Goal: Contribute content: Contribute content

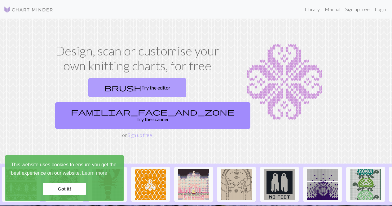
click at [115, 91] on link "brush Try the editor" at bounding box center [137, 87] width 98 height 19
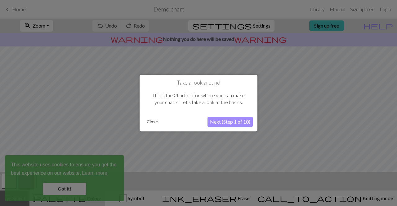
click at [155, 120] on button "Close" at bounding box center [152, 121] width 16 height 9
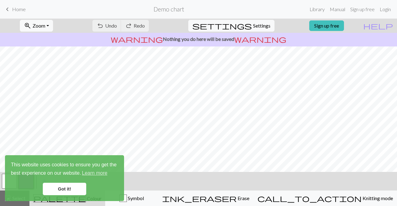
click at [58, 183] on link "Got it!" at bounding box center [64, 189] width 43 height 12
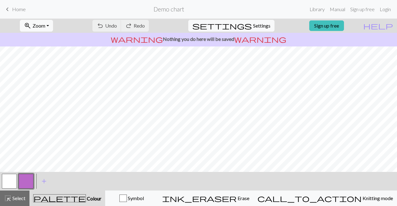
click at [19, 10] on span "Home" at bounding box center [19, 9] width 14 height 6
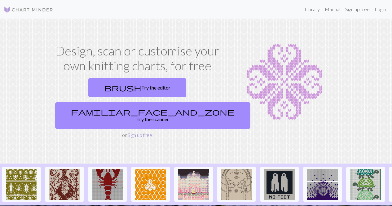
click at [139, 132] on link "Sign up free" at bounding box center [140, 135] width 25 height 6
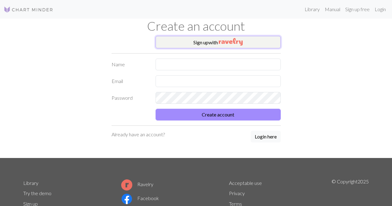
click at [194, 43] on button "Sign up with" at bounding box center [218, 42] width 125 height 12
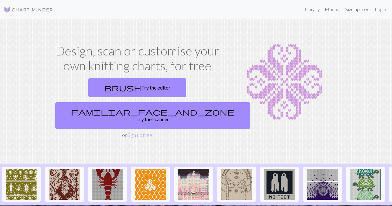
click at [137, 132] on link "Sign up free" at bounding box center [140, 135] width 25 height 6
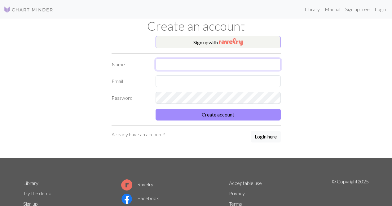
click at [186, 69] on input "text" at bounding box center [218, 65] width 125 height 12
type input "[PERSON_NAME]"
click at [188, 84] on input "text" at bounding box center [218, 81] width 125 height 12
type input "[EMAIL_ADDRESS][DOMAIN_NAME]"
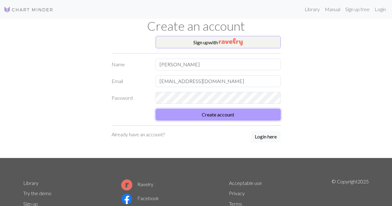
click at [248, 115] on button "Create account" at bounding box center [218, 115] width 125 height 12
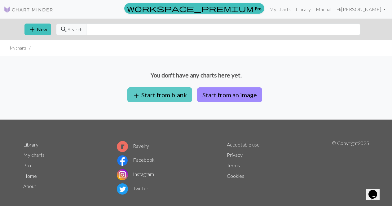
click at [184, 100] on button "add Start from blank" at bounding box center [160, 94] width 65 height 15
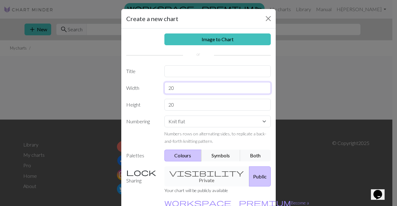
click at [185, 92] on input "20" at bounding box center [217, 88] width 107 height 12
type input "2"
type input "34"
click at [183, 107] on input "20" at bounding box center [217, 105] width 107 height 12
type input "2"
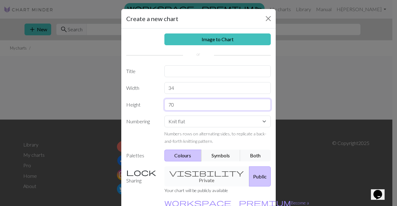
scroll to position [38, 0]
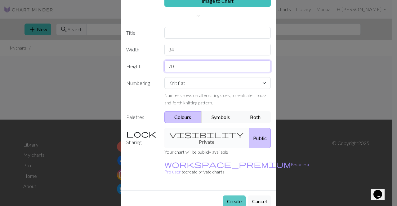
type input "70"
click at [229, 196] on button "Create" at bounding box center [234, 202] width 23 height 12
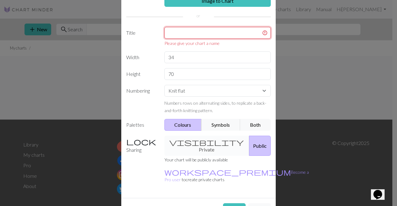
click at [196, 32] on input "text" at bounding box center [217, 33] width 107 height 12
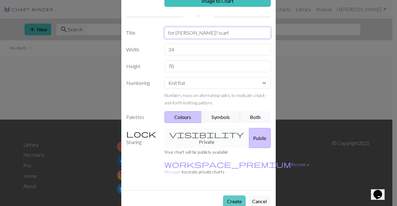
type input "for [PERSON_NAME]? scarf"
click at [223, 196] on button "Create" at bounding box center [234, 202] width 23 height 12
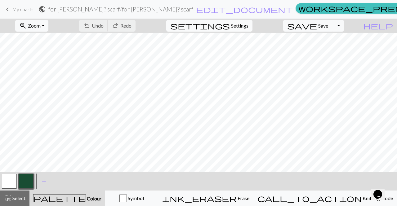
click at [243, 26] on span "Settings" at bounding box center [239, 25] width 17 height 7
select select "aran"
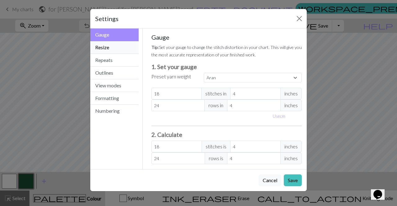
click at [131, 43] on button "Resize" at bounding box center [114, 47] width 48 height 13
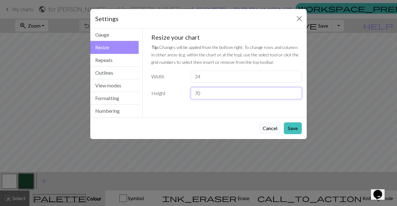
click at [221, 97] on input "70" at bounding box center [246, 93] width 111 height 12
type input "7"
type input "100"
click at [290, 125] on button "Save" at bounding box center [293, 129] width 18 height 12
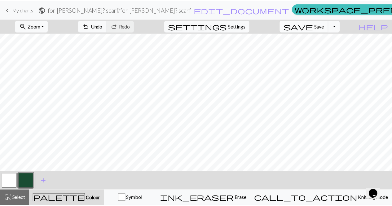
scroll to position [498, 0]
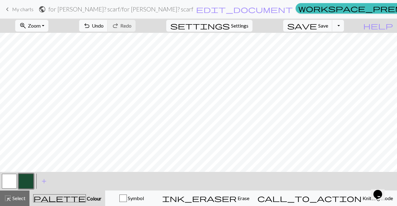
click at [23, 9] on span "My charts" at bounding box center [22, 9] width 21 height 6
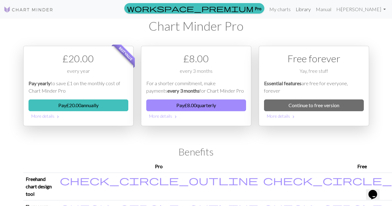
click at [314, 11] on link "Library" at bounding box center [303, 9] width 20 height 12
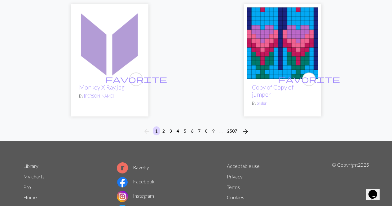
scroll to position [2115, 0]
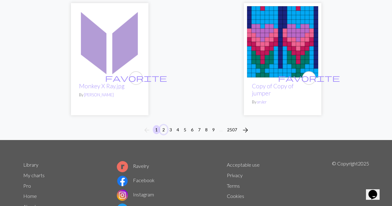
click at [161, 125] on button "2" at bounding box center [163, 129] width 7 height 9
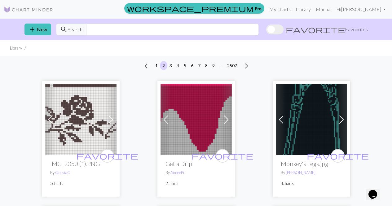
click at [293, 11] on link "My charts" at bounding box center [280, 9] width 26 height 12
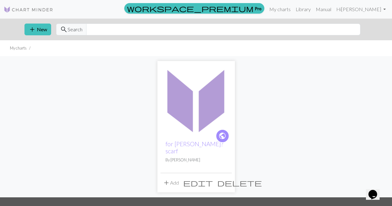
click at [213, 179] on span "edit" at bounding box center [198, 183] width 30 height 9
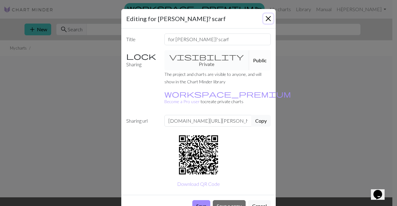
click at [267, 17] on button "Close" at bounding box center [268, 19] width 10 height 10
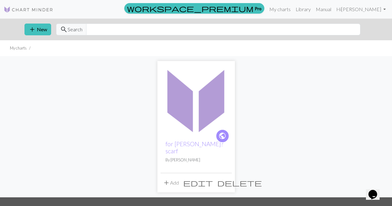
click at [207, 136] on div "public for [PERSON_NAME]? scarf By [PERSON_NAME]" at bounding box center [196, 155] width 71 height 38
click at [183, 146] on link "for [PERSON_NAME]? scarf" at bounding box center [195, 148] width 58 height 14
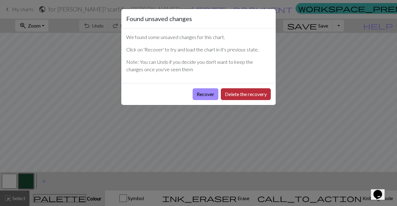
click at [229, 93] on button "Delete the recovery" at bounding box center [246, 94] width 50 height 12
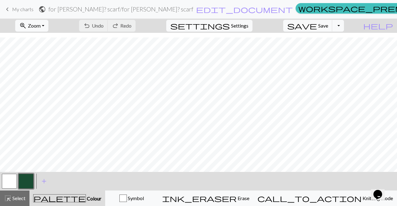
scroll to position [127, 0]
click at [12, 181] on button "button" at bounding box center [9, 181] width 15 height 15
click at [26, 183] on button "button" at bounding box center [26, 181] width 15 height 15
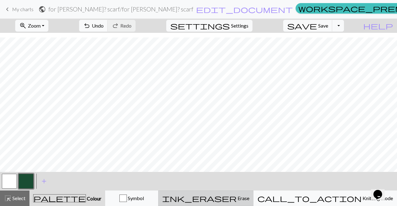
click at [249, 199] on span "Erase" at bounding box center [243, 198] width 13 height 6
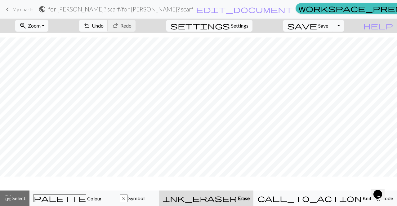
scroll to position [108, 0]
click at [91, 30] on span "undo" at bounding box center [86, 25] width 7 height 9
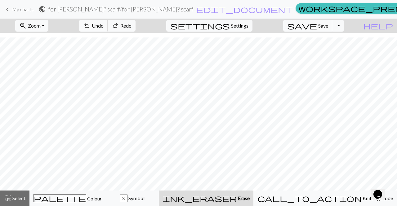
click at [91, 30] on span "undo" at bounding box center [86, 25] width 7 height 9
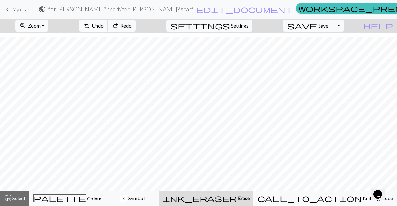
click at [91, 30] on span "undo" at bounding box center [86, 25] width 7 height 9
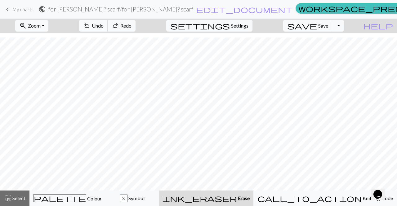
click at [91, 30] on span "undo" at bounding box center [86, 25] width 7 height 9
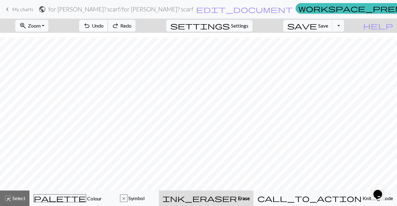
click at [91, 30] on span "undo" at bounding box center [86, 25] width 7 height 9
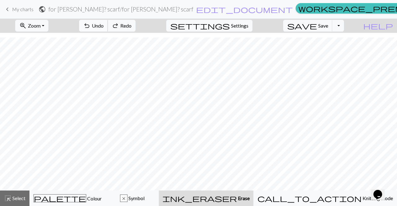
click at [91, 30] on span "undo" at bounding box center [86, 25] width 7 height 9
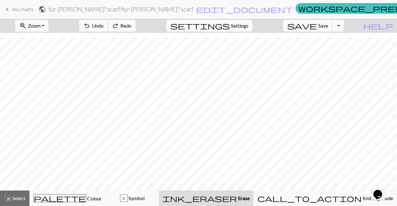
click at [91, 30] on span "undo" at bounding box center [86, 25] width 7 height 9
click at [126, 30] on div "undo Undo Undo redo Redo Redo" at bounding box center [107, 26] width 66 height 14
click at [145, 199] on span "Symbol" at bounding box center [136, 198] width 17 height 6
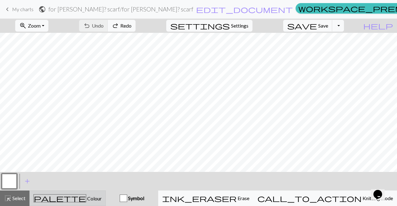
click at [96, 191] on button "palette Colour Colour" at bounding box center [67, 199] width 76 height 16
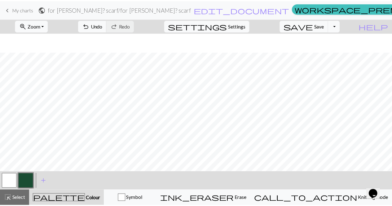
scroll to position [127, 0]
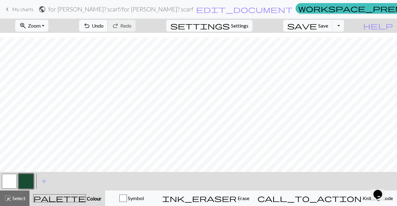
click at [104, 24] on span "Undo" at bounding box center [98, 26] width 12 height 6
click at [136, 24] on div "undo Undo Undo redo Redo Redo" at bounding box center [107, 26] width 66 height 14
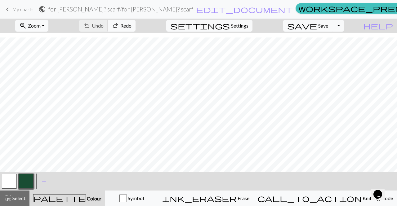
click at [136, 24] on div "undo Undo Undo redo Redo Redo" at bounding box center [107, 26] width 66 height 14
click at [17, 200] on span "Select" at bounding box center [18, 198] width 14 height 6
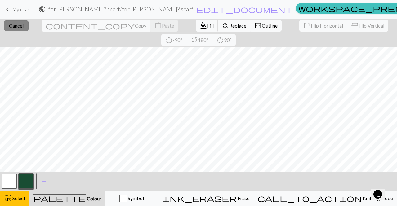
click at [13, 24] on span "Cancel" at bounding box center [16, 26] width 15 height 6
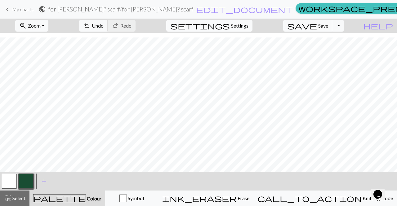
click at [242, 28] on span "Settings" at bounding box center [239, 25] width 17 height 7
select select "aran"
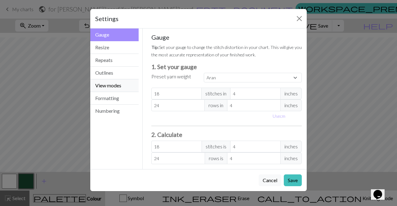
click at [125, 88] on button "View modes" at bounding box center [114, 85] width 48 height 13
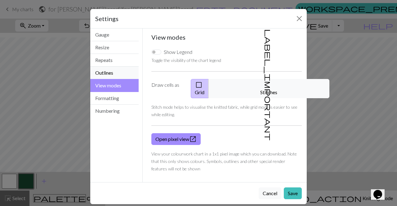
click at [120, 69] on button "Outlines" at bounding box center [114, 73] width 48 height 13
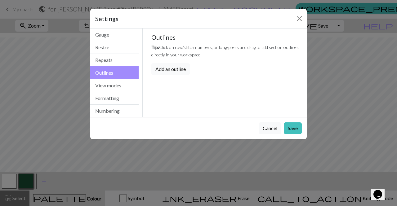
click at [163, 66] on button "Add an outline" at bounding box center [170, 69] width 38 height 12
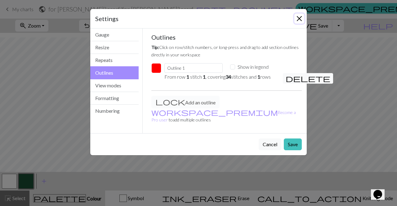
click at [297, 16] on button "Close" at bounding box center [299, 19] width 10 height 10
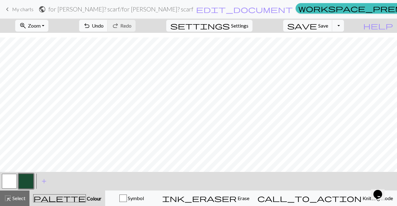
click at [24, 12] on span "My charts" at bounding box center [22, 9] width 21 height 6
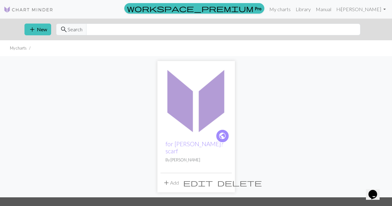
click at [224, 179] on span "delete" at bounding box center [239, 183] width 45 height 9
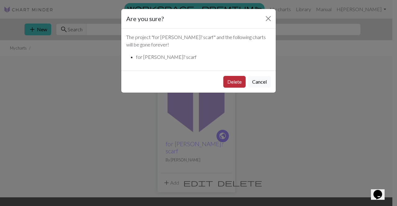
click at [236, 83] on button "Delete" at bounding box center [234, 82] width 22 height 12
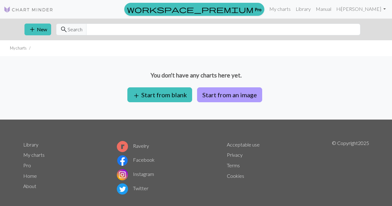
click at [213, 92] on button "Start from an image" at bounding box center [229, 94] width 65 height 15
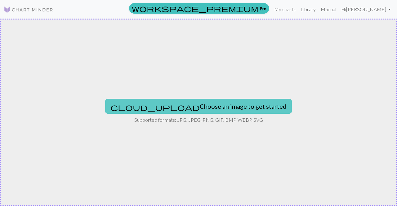
click at [216, 108] on button "cloud_upload Choose an image to get started" at bounding box center [198, 106] width 187 height 15
click at [181, 101] on button "cloud_upload Choose an image to get started" at bounding box center [198, 106] width 187 height 15
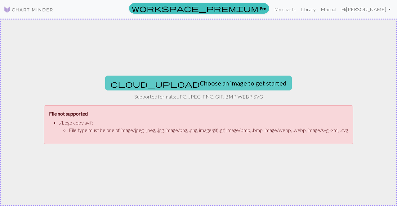
click at [221, 84] on button "cloud_upload Choose an image to get started" at bounding box center [198, 83] width 187 height 15
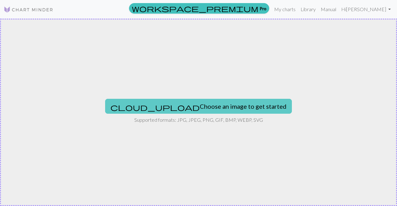
click at [178, 110] on button "cloud_upload Choose an image to get started" at bounding box center [198, 106] width 187 height 15
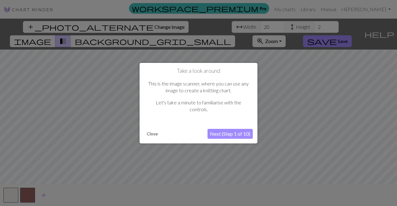
click at [240, 136] on button "Next (Step 1 of 10)" at bounding box center [230, 134] width 45 height 10
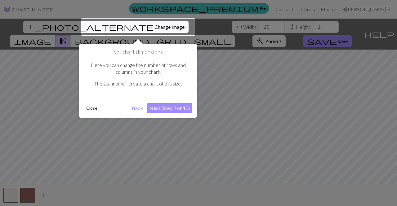
click at [181, 105] on button "Next (Step 2 of 10)" at bounding box center [169, 108] width 45 height 10
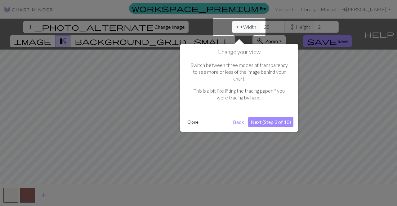
click at [258, 118] on button "Next (Step 3 of 10)" at bounding box center [270, 122] width 45 height 10
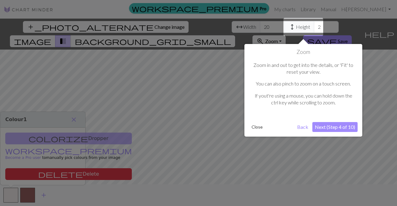
click at [330, 125] on button "Next (Step 4 of 10)" at bounding box center [334, 127] width 45 height 10
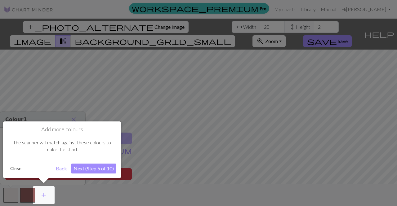
click at [83, 169] on button "Next (Step 5 of 10)" at bounding box center [93, 169] width 45 height 10
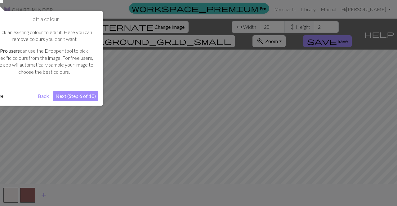
click at [82, 95] on button "Next (Step 6 of 10)" at bounding box center [75, 96] width 45 height 10
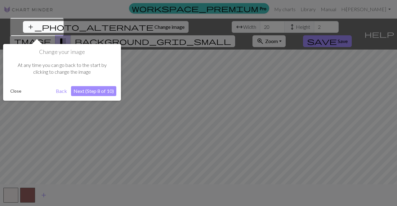
click at [82, 95] on button "Next (Step 8 of 10)" at bounding box center [93, 91] width 45 height 10
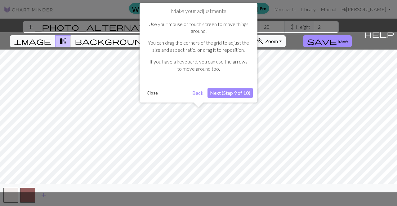
click at [233, 96] on button "Next (Step 9 of 10)" at bounding box center [230, 93] width 45 height 10
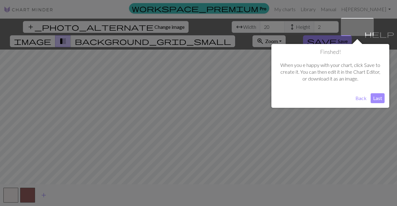
click at [378, 97] on button "Last" at bounding box center [378, 98] width 14 height 10
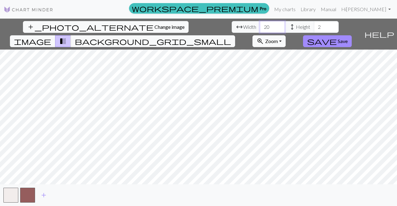
click at [260, 29] on input "20" at bounding box center [272, 27] width 25 height 12
type input "2"
type input "34"
click at [314, 29] on input "2" at bounding box center [326, 27] width 25 height 12
type input "1"
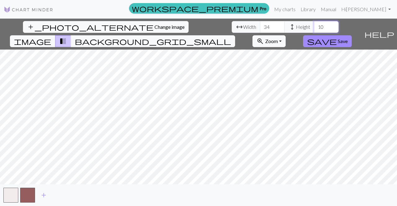
type input "1"
type input "34"
click at [260, 29] on input "34" at bounding box center [272, 27] width 25 height 12
type input "3"
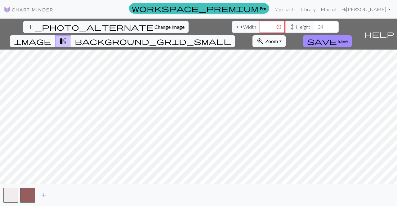
type input "3"
type input "0"
type input "300"
click at [231, 37] on span "background_grid_small" at bounding box center [153, 41] width 156 height 9
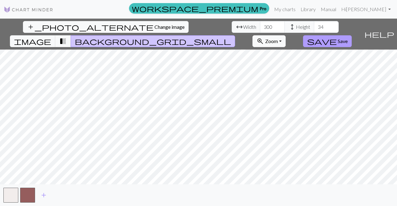
click at [350, 35] on button "save Save" at bounding box center [327, 41] width 49 height 12
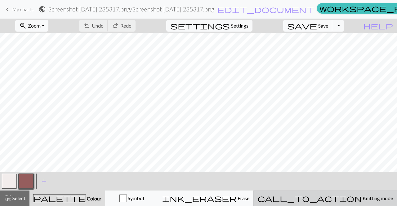
click at [340, 194] on button "call_to_action Knitting mode Knitting mode" at bounding box center [325, 199] width 144 height 16
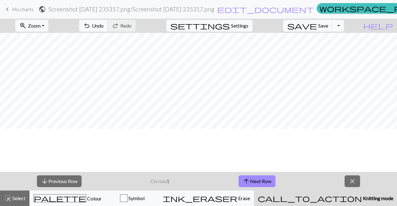
scroll to position [57, 0]
click at [355, 180] on span "close" at bounding box center [352, 181] width 7 height 9
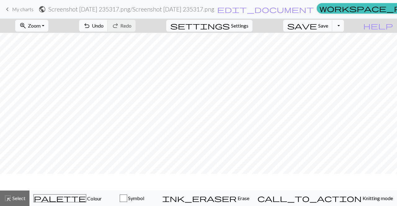
scroll to position [0, 0]
click at [104, 28] on span "Undo" at bounding box center [98, 26] width 12 height 6
click at [244, 27] on span "Settings" at bounding box center [239, 25] width 17 height 7
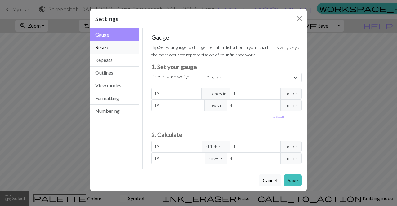
click at [114, 49] on button "Resize" at bounding box center [114, 47] width 48 height 13
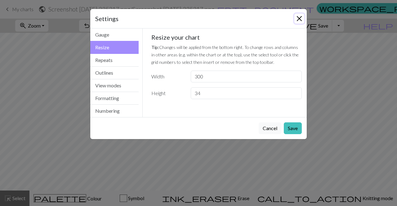
click at [297, 20] on button "Close" at bounding box center [299, 19] width 10 height 10
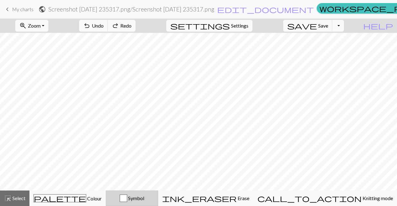
click at [144, 197] on span "Symbol" at bounding box center [135, 198] width 17 height 6
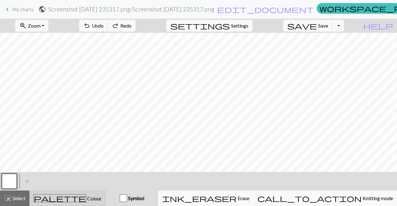
click at [93, 203] on button "palette Colour Colour" at bounding box center [67, 199] width 76 height 16
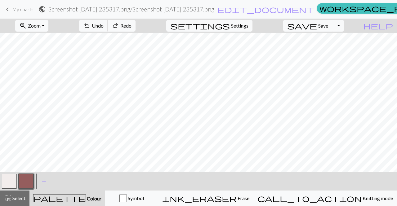
click at [7, 185] on button "button" at bounding box center [9, 181] width 15 height 15
click at [13, 179] on button "button" at bounding box center [9, 181] width 15 height 15
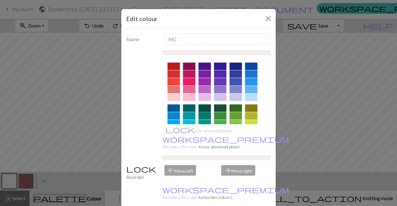
click at [203, 109] on div at bounding box center [205, 108] width 12 height 7
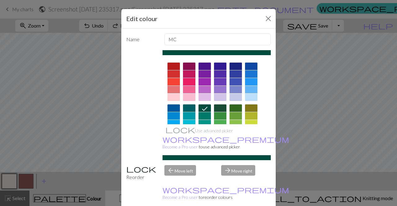
drag, startPoint x: 227, startPoint y: 199, endPoint x: 230, endPoint y: 201, distance: 3.6
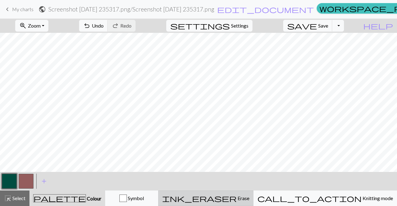
click at [230, 201] on div "ink_eraser Erase Erase" at bounding box center [205, 198] width 87 height 7
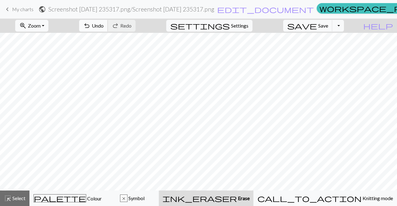
click at [104, 25] on span "Undo" at bounding box center [98, 26] width 12 height 6
click at [250, 199] on span "Erase" at bounding box center [243, 198] width 13 height 6
click at [48, 23] on button "zoom_in Zoom Zoom" at bounding box center [31, 26] width 33 height 12
click at [53, 73] on button "50%" at bounding box center [40, 74] width 49 height 10
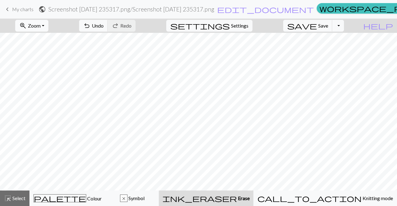
click at [41, 25] on span "Zoom" at bounding box center [34, 26] width 13 height 6
click at [48, 23] on button "zoom_in Zoom Zoom" at bounding box center [31, 26] width 33 height 12
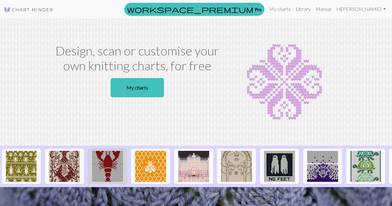
click at [111, 168] on img at bounding box center [107, 166] width 31 height 31
